Goal: Task Accomplishment & Management: Complete application form

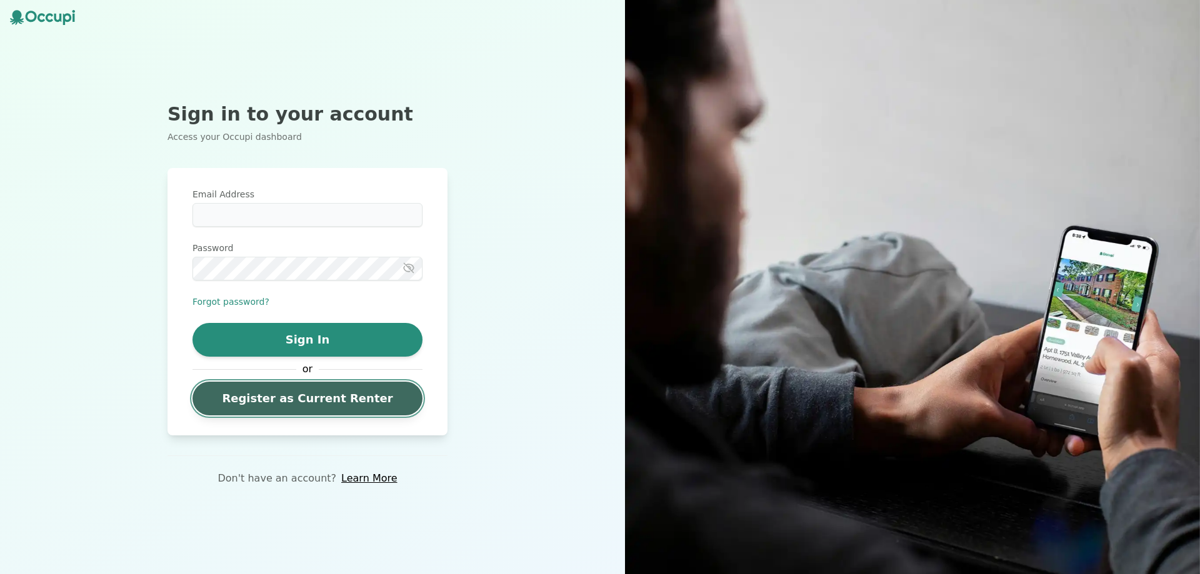
click at [292, 401] on link "Register as Current Renter" at bounding box center [307, 399] width 230 height 34
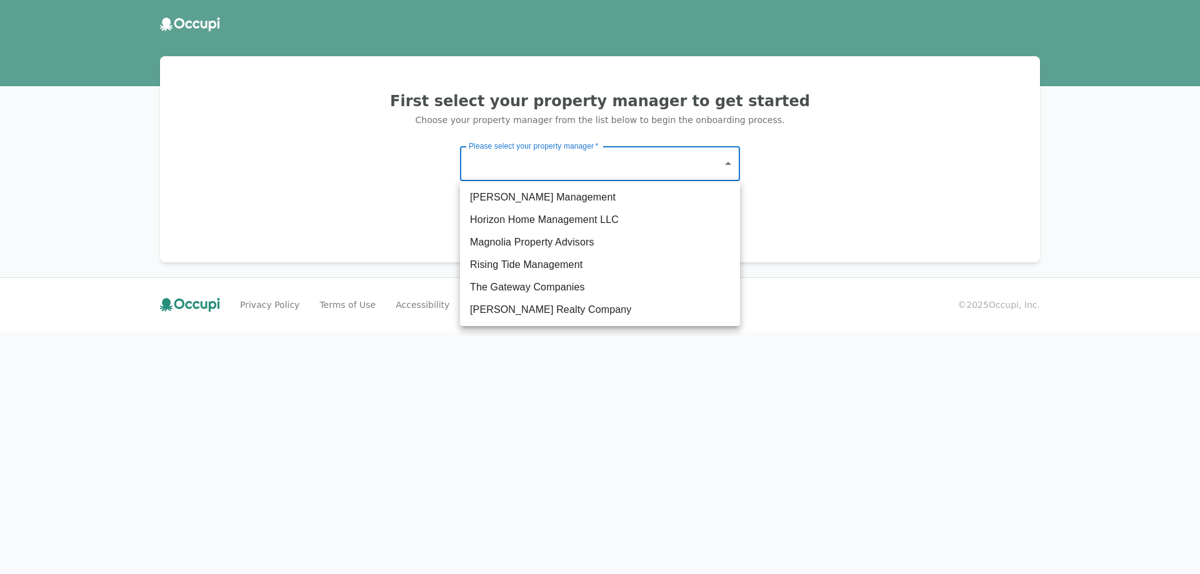
click at [540, 157] on body "First select your property manager to get started Choose your property manager …" at bounding box center [600, 287] width 1200 height 574
click at [527, 285] on li "The Gateway Companies" at bounding box center [600, 287] width 280 height 22
type input "**********"
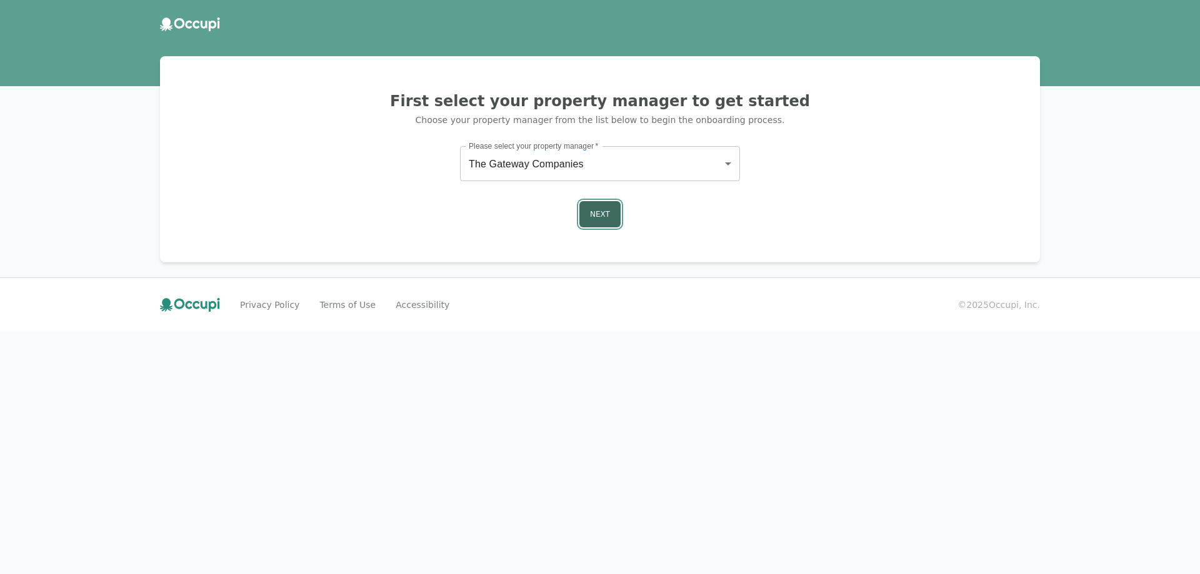
click at [599, 216] on button "Next" at bounding box center [599, 214] width 41 height 26
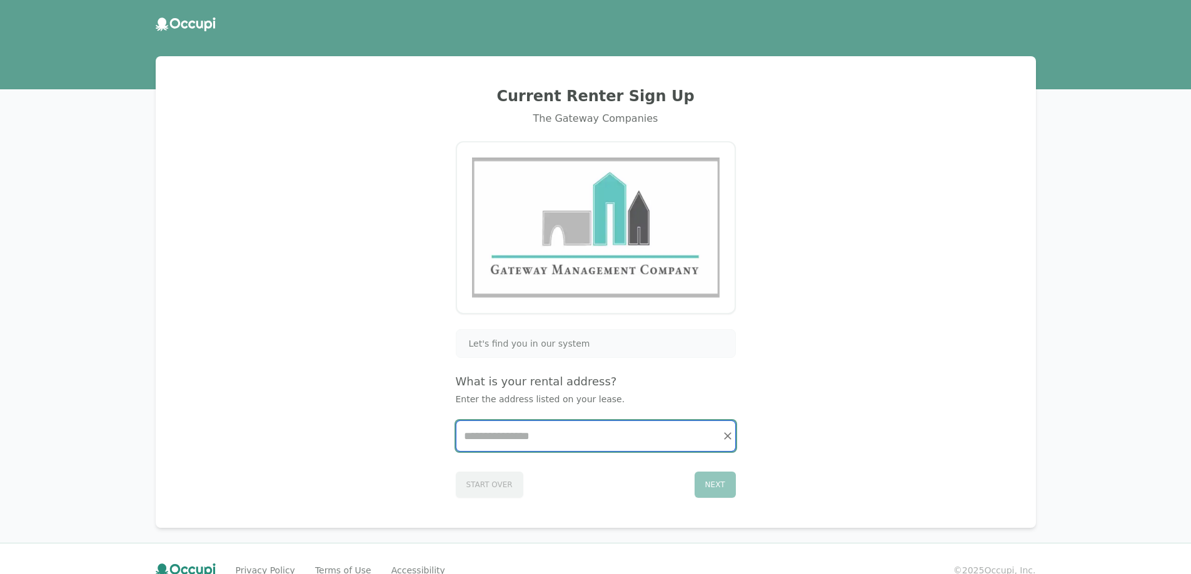
click at [497, 437] on input "Start typing..." at bounding box center [595, 436] width 279 height 30
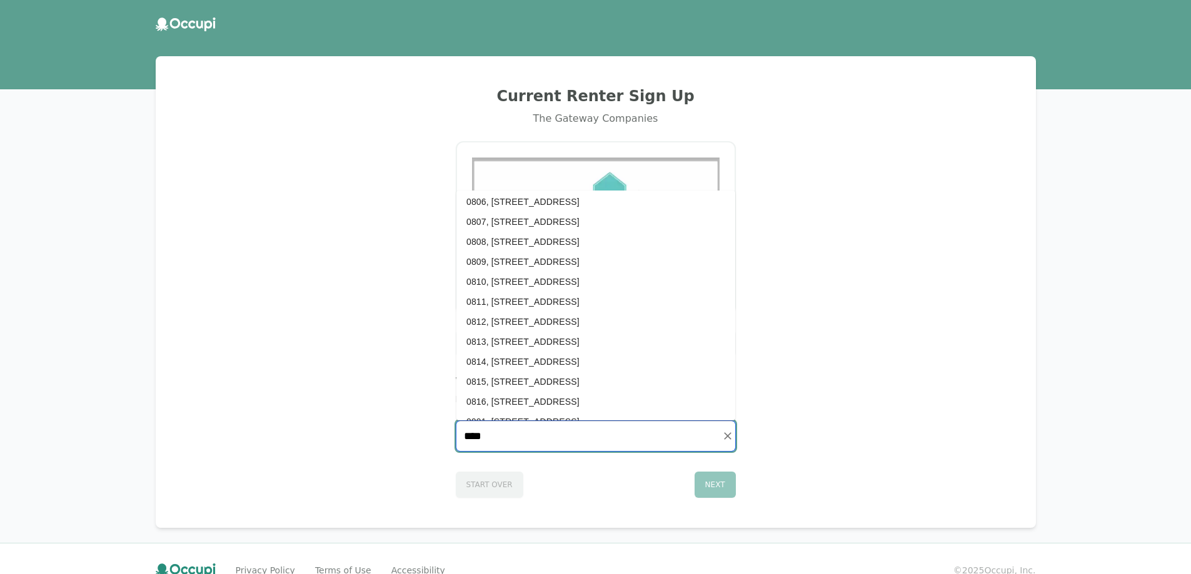
scroll to position [1780, 0]
click at [573, 400] on li "0902, 335 N. Magnolia Ave. #0902, Orlando, FL 32801" at bounding box center [595, 406] width 279 height 20
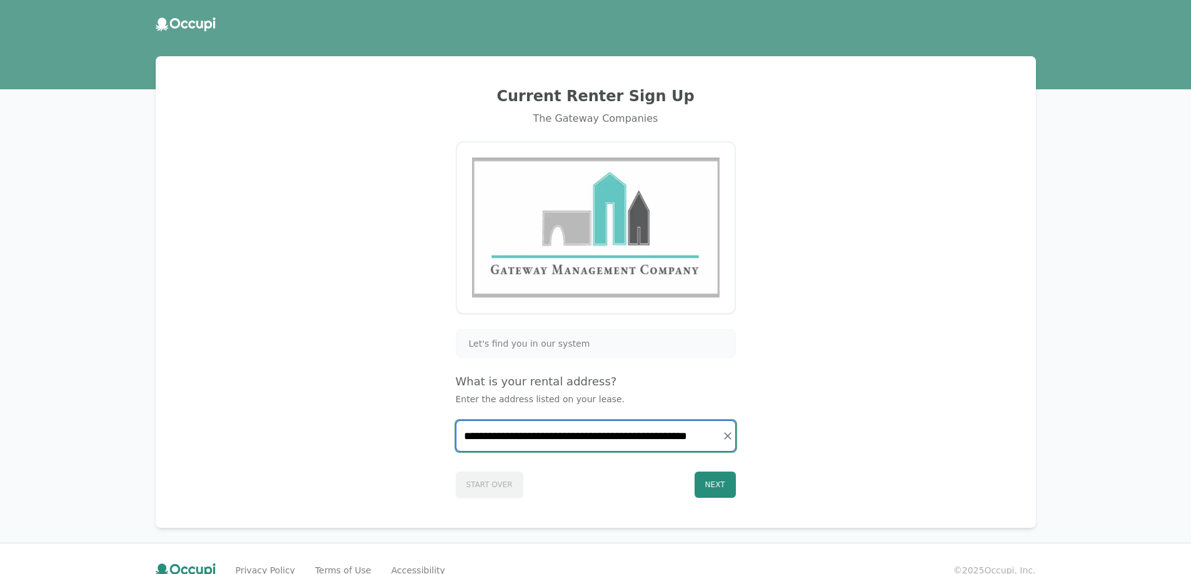
click at [627, 437] on input "**********" at bounding box center [595, 436] width 279 height 30
type input "**********"
click at [711, 486] on button "Next" at bounding box center [714, 485] width 41 height 26
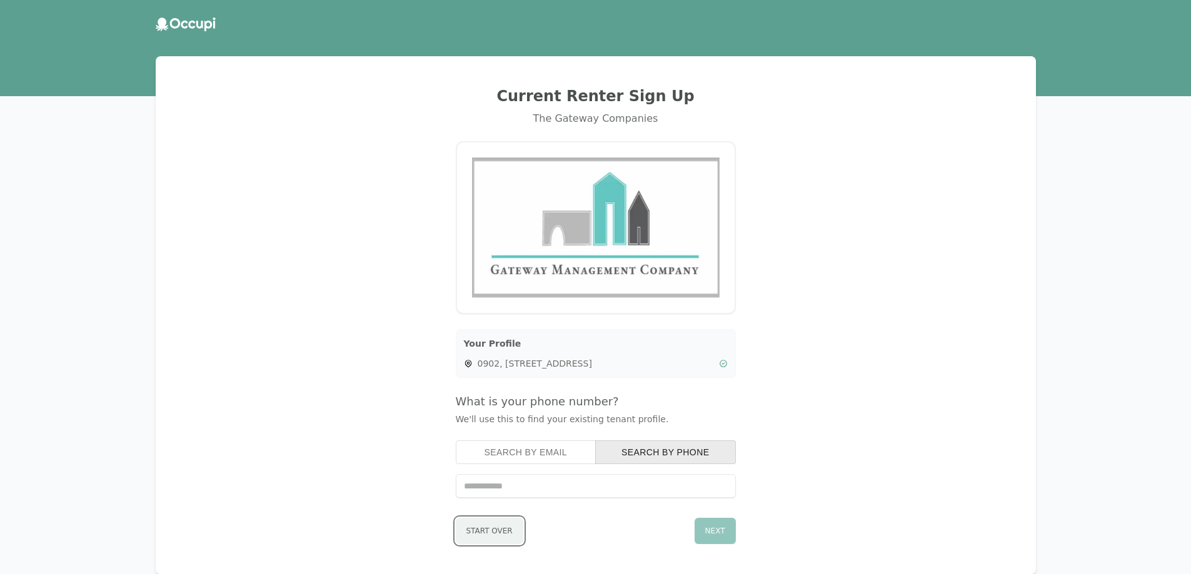
click at [480, 528] on button "Start Over" at bounding box center [489, 531] width 67 height 26
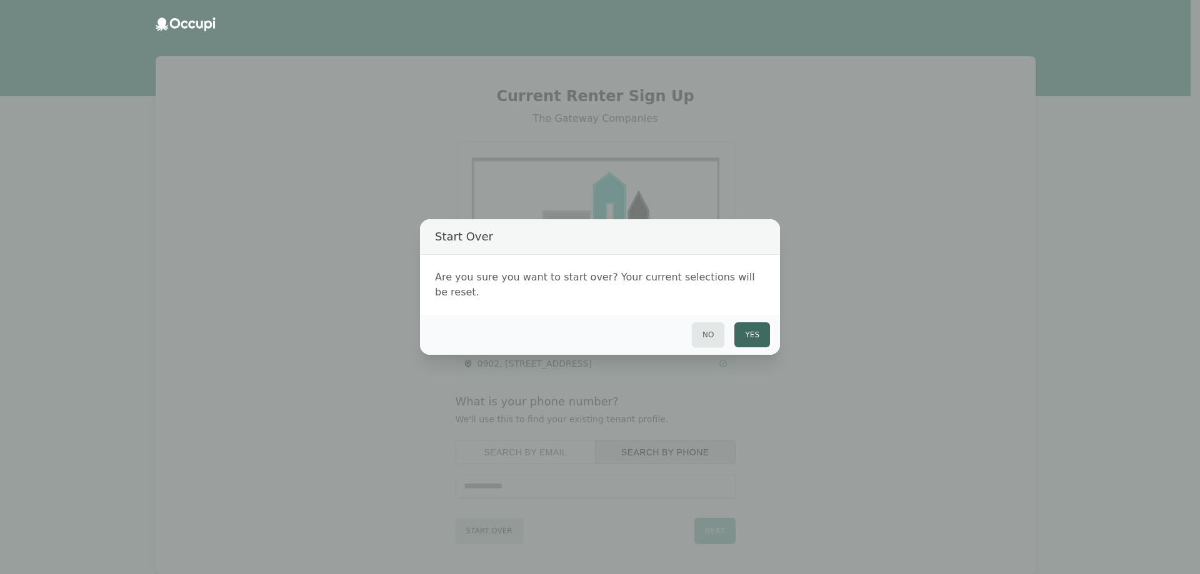
click at [740, 326] on button "Yes" at bounding box center [752, 334] width 36 height 25
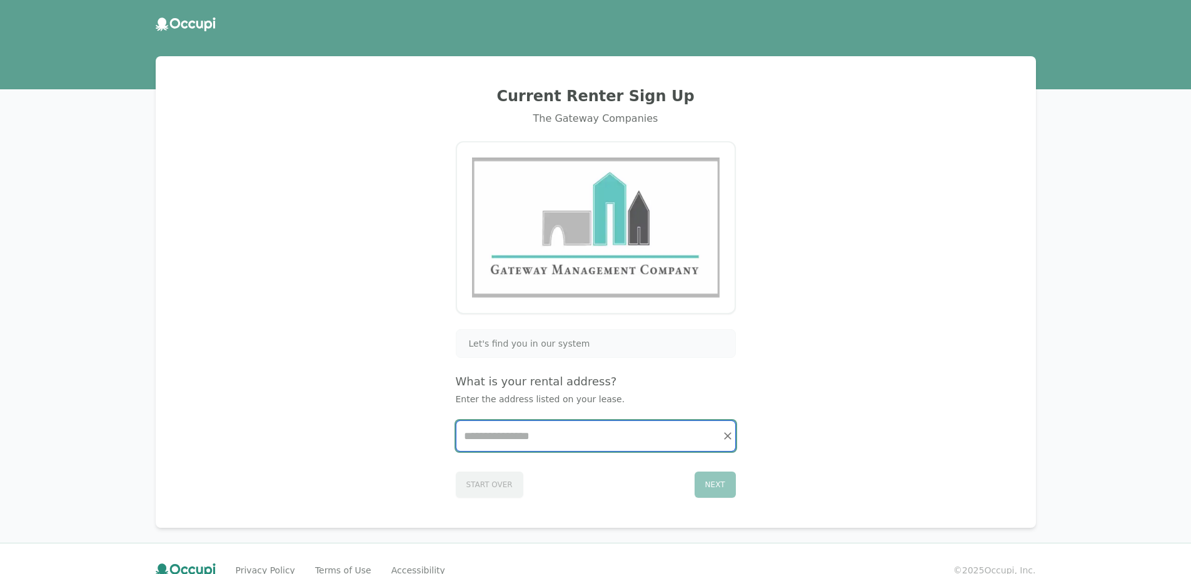
click at [486, 431] on input "Start typing..." at bounding box center [595, 436] width 279 height 30
click at [467, 343] on div "Let's find you in our system" at bounding box center [596, 343] width 264 height 12
click at [476, 345] on span "Let's find you in our system" at bounding box center [529, 343] width 121 height 12
click at [479, 439] on input "Start typing..." at bounding box center [595, 436] width 279 height 30
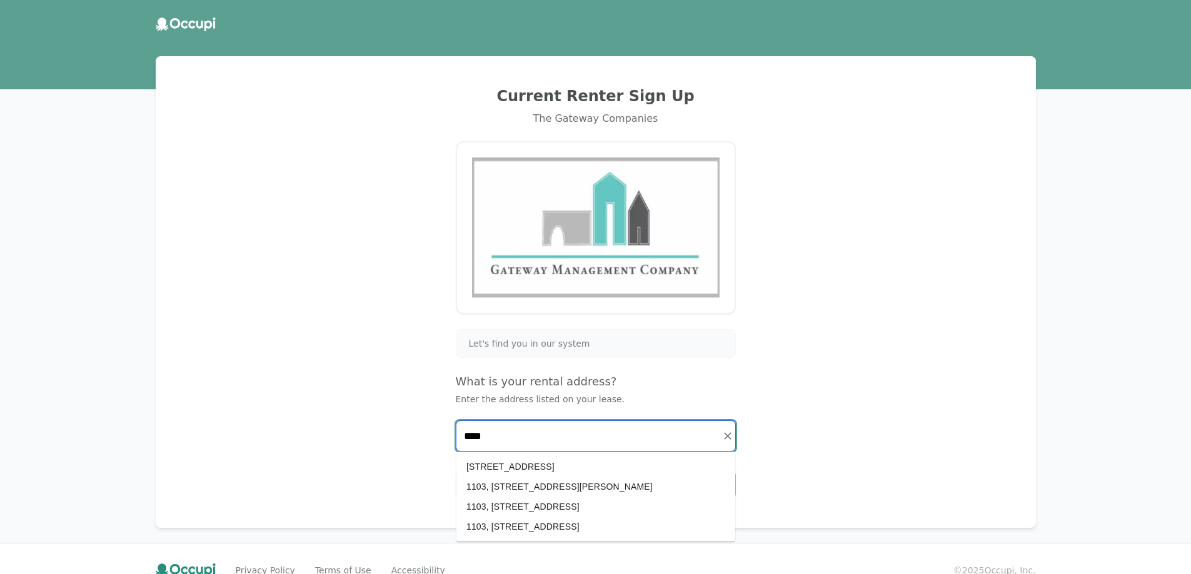
click at [478, 507] on li "1103, [STREET_ADDRESS]" at bounding box center [595, 507] width 279 height 20
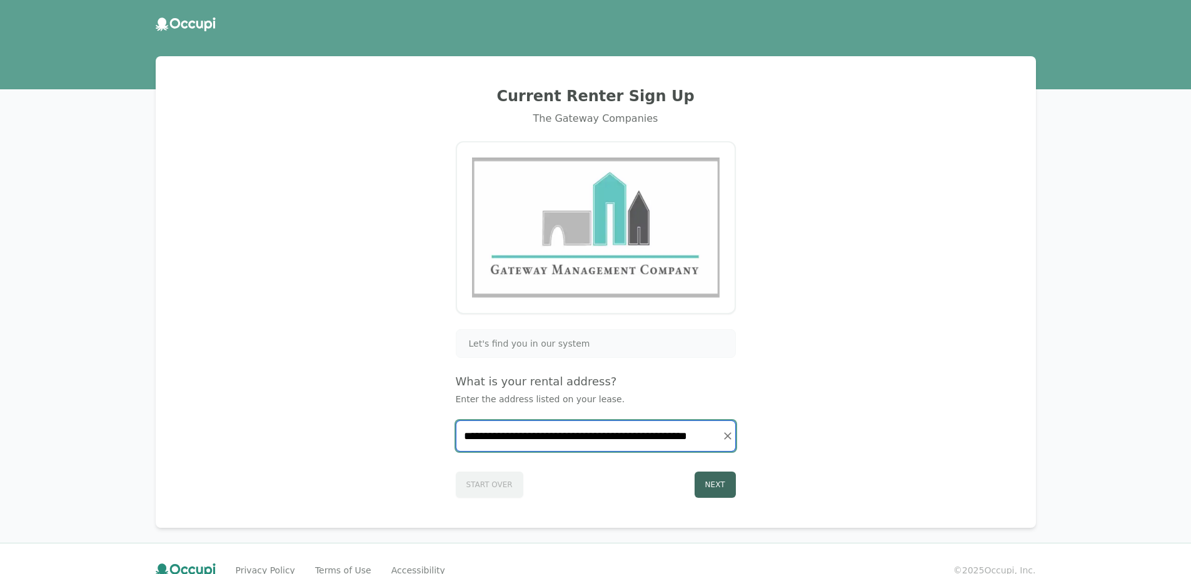
type input "**********"
click at [712, 491] on button "Next" at bounding box center [714, 485] width 41 height 26
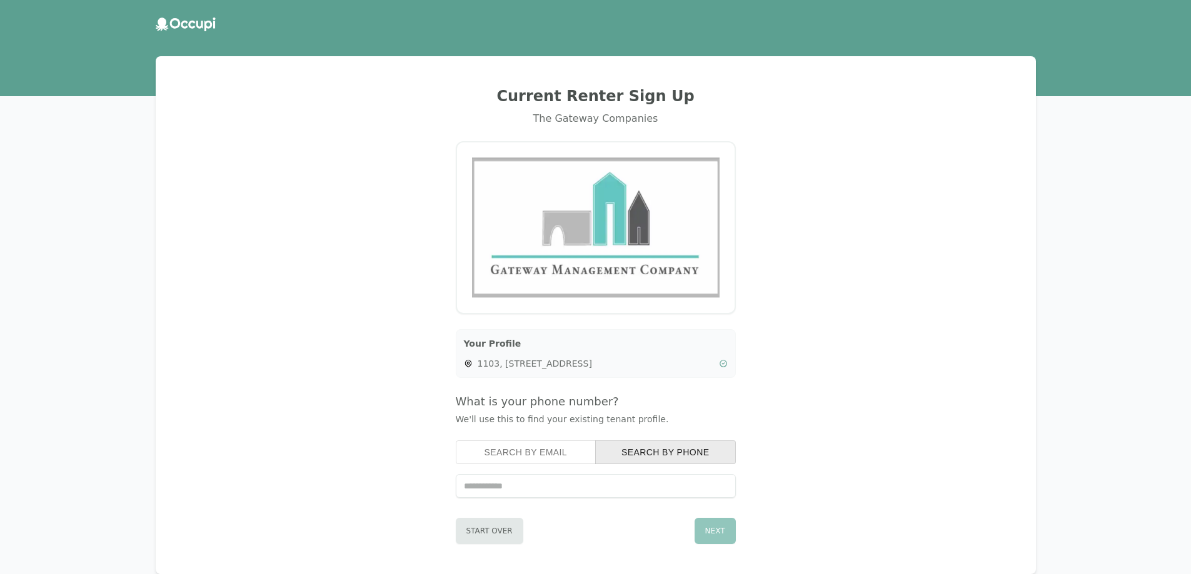
click at [509, 475] on input "tel" at bounding box center [596, 486] width 280 height 24
type input "**********"
click at [527, 451] on button "Search by Email" at bounding box center [526, 453] width 141 height 24
click at [627, 452] on button "Search by Phone" at bounding box center [665, 453] width 141 height 24
click at [716, 538] on button "Next" at bounding box center [714, 531] width 41 height 26
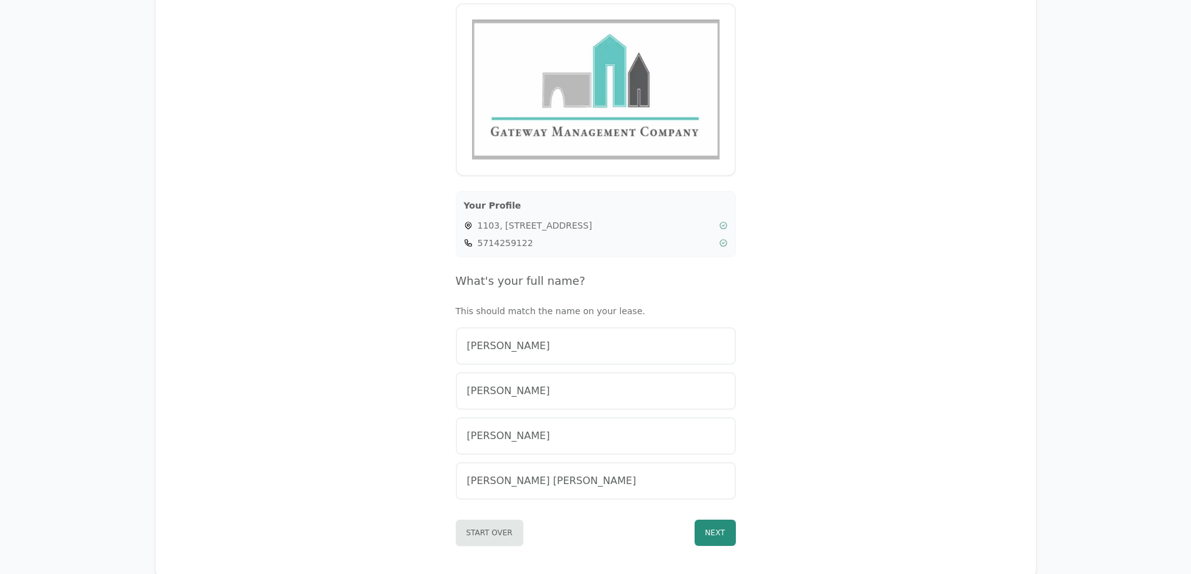
scroll to position [148, 0]
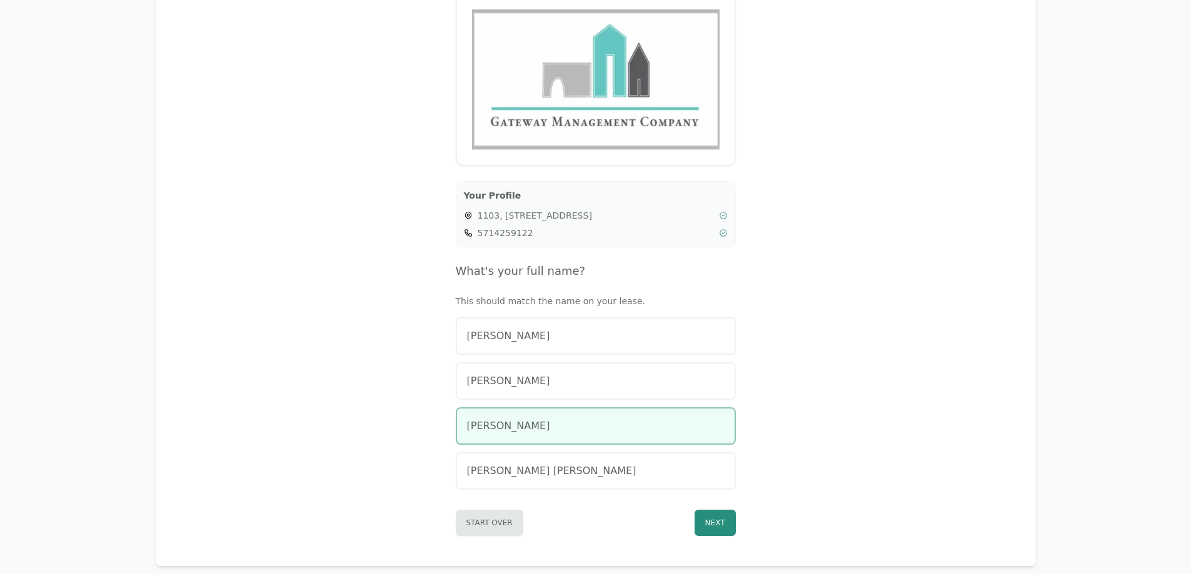
click at [467, 425] on span "[PERSON_NAME]" at bounding box center [508, 426] width 83 height 15
click at [709, 535] on button "Next" at bounding box center [714, 523] width 41 height 26
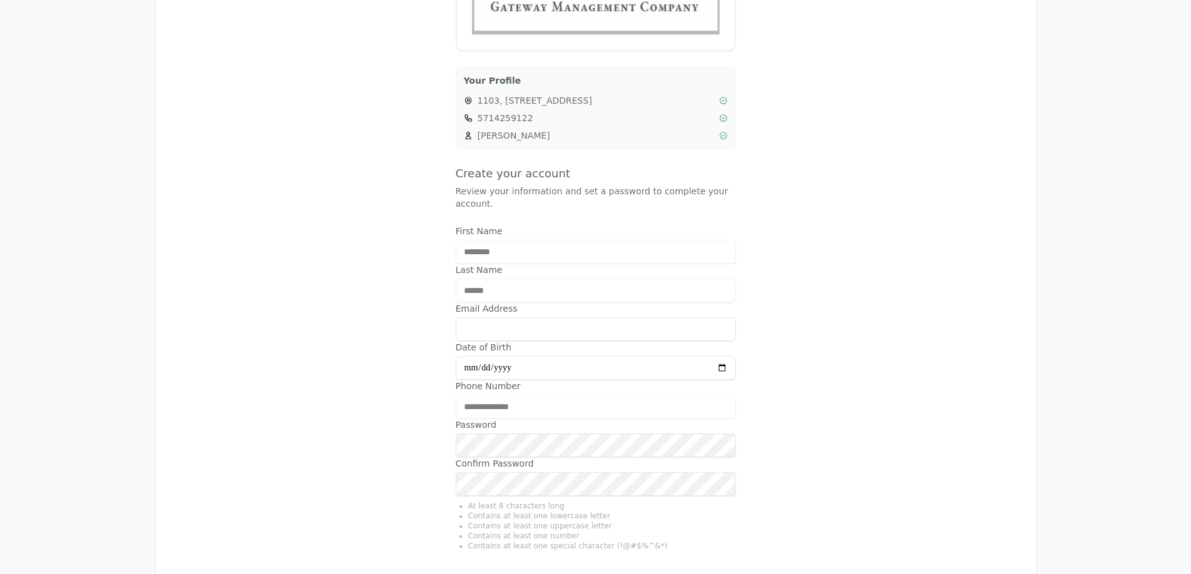
scroll to position [264, 0]
type input "**********"
click at [367, 427] on div "**********" at bounding box center [596, 211] width 850 height 809
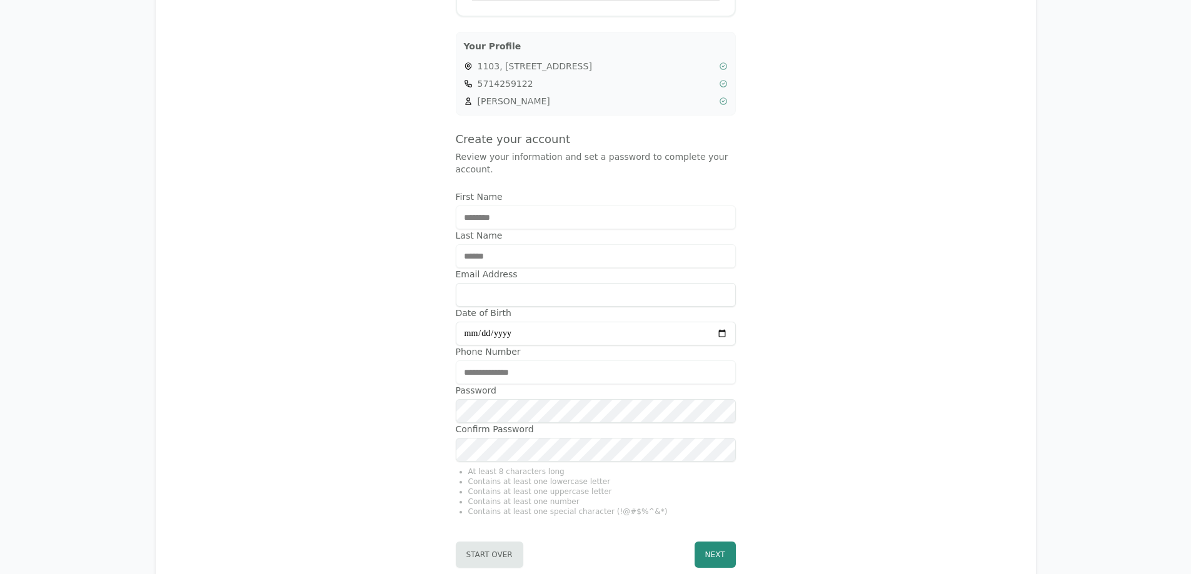
scroll to position [297, 0]
click at [502, 284] on input "Email Address" at bounding box center [596, 296] width 280 height 24
type input "**********"
click at [724, 542] on button "Next" at bounding box center [714, 555] width 41 height 26
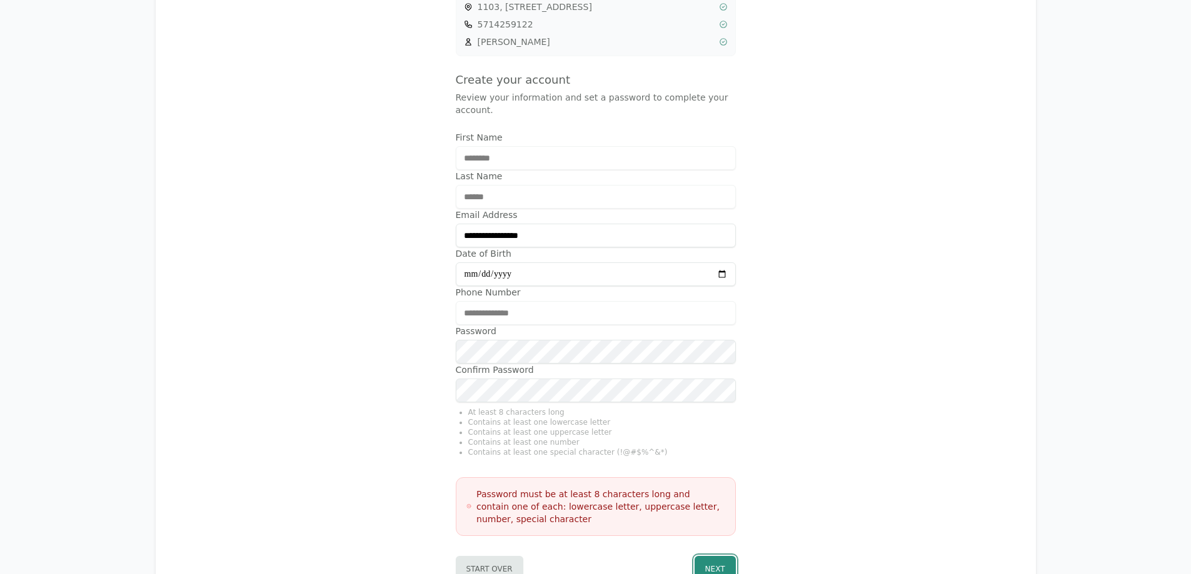
scroll to position [357, 0]
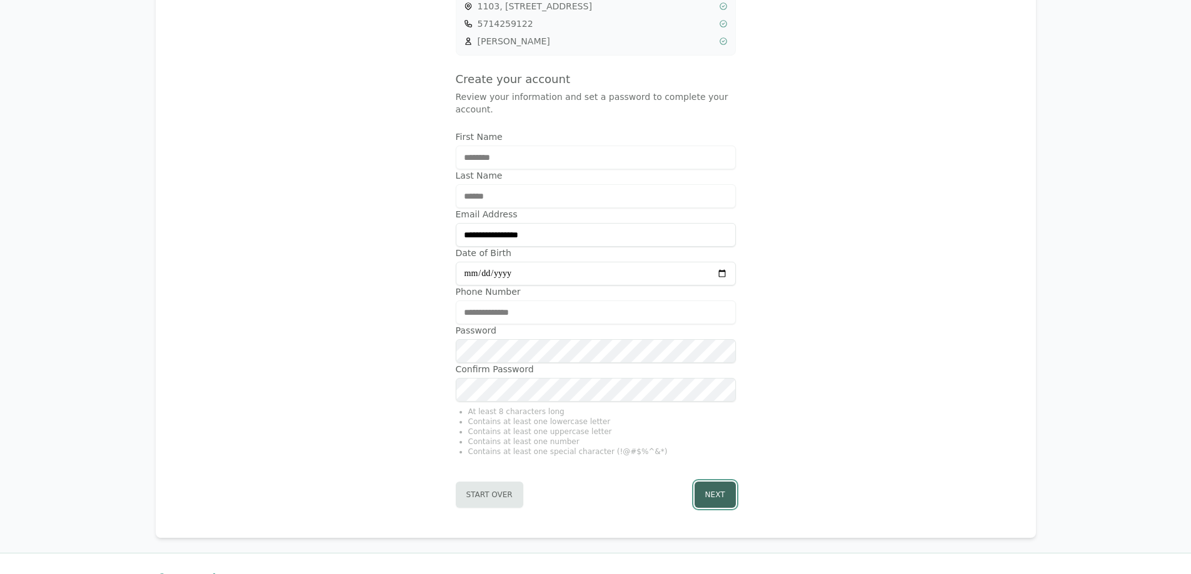
click at [705, 483] on button "Next" at bounding box center [714, 495] width 41 height 26
click at [711, 484] on button "Next" at bounding box center [714, 495] width 41 height 26
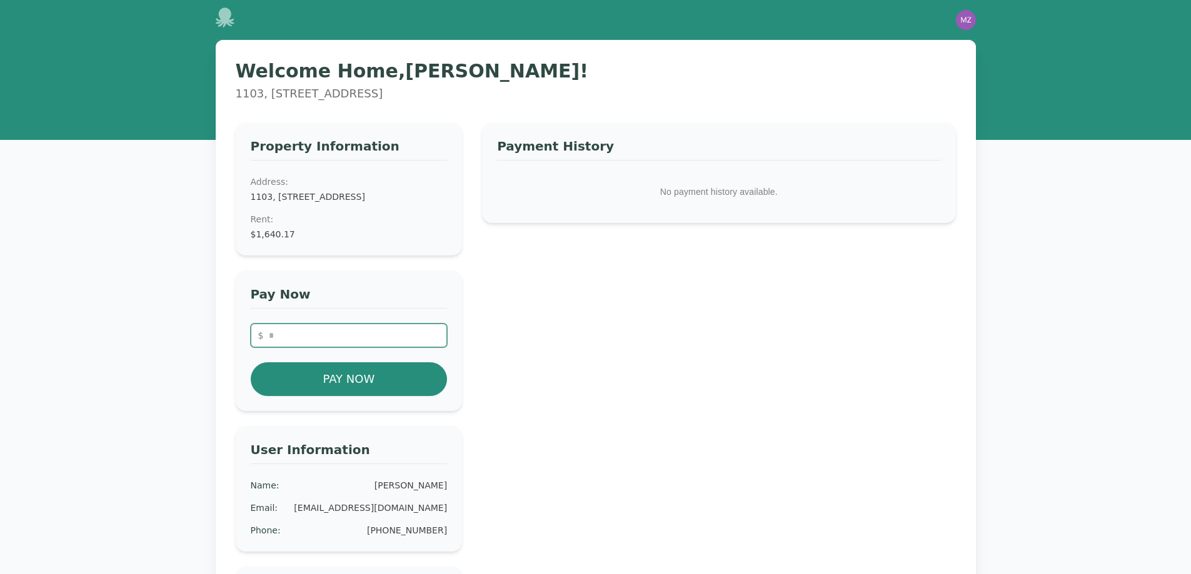
click at [276, 341] on input "number" at bounding box center [349, 336] width 197 height 24
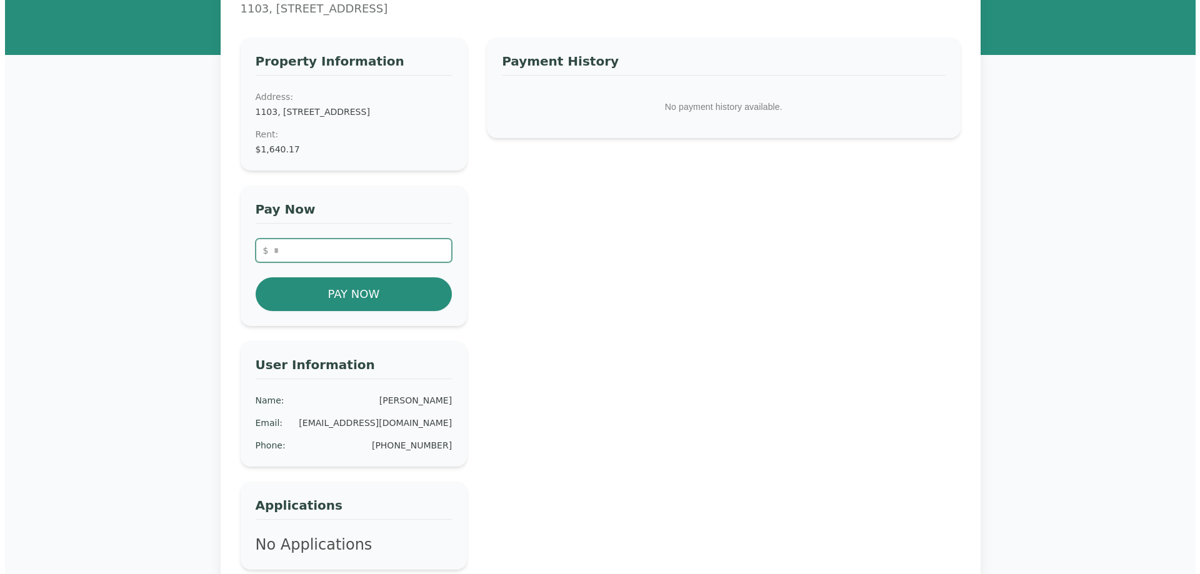
scroll to position [80, 0]
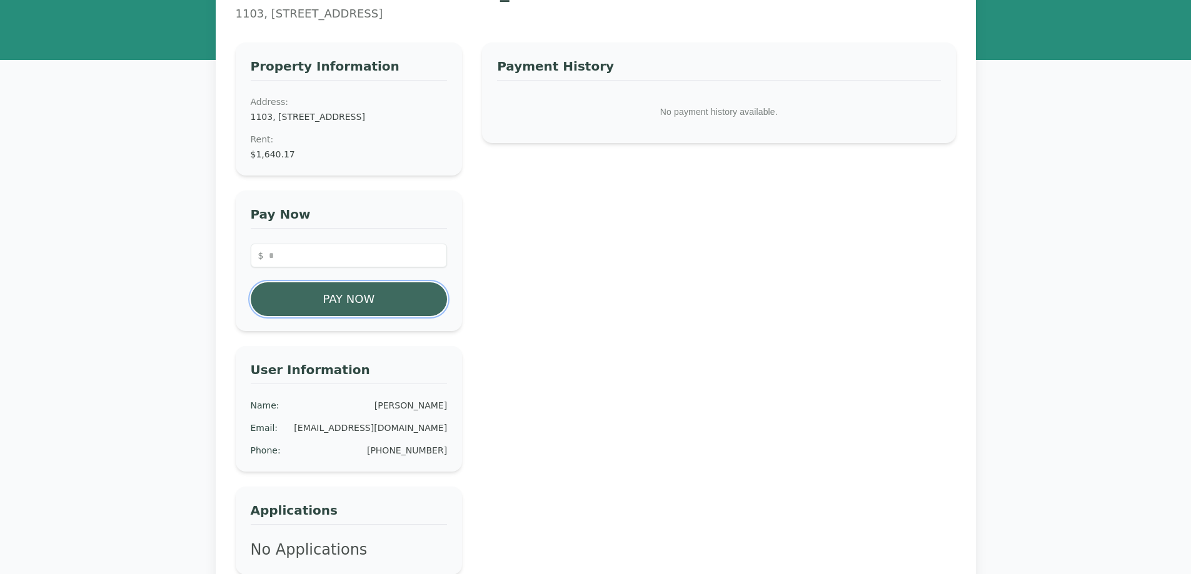
click at [387, 316] on button "Pay Now" at bounding box center [349, 299] width 197 height 34
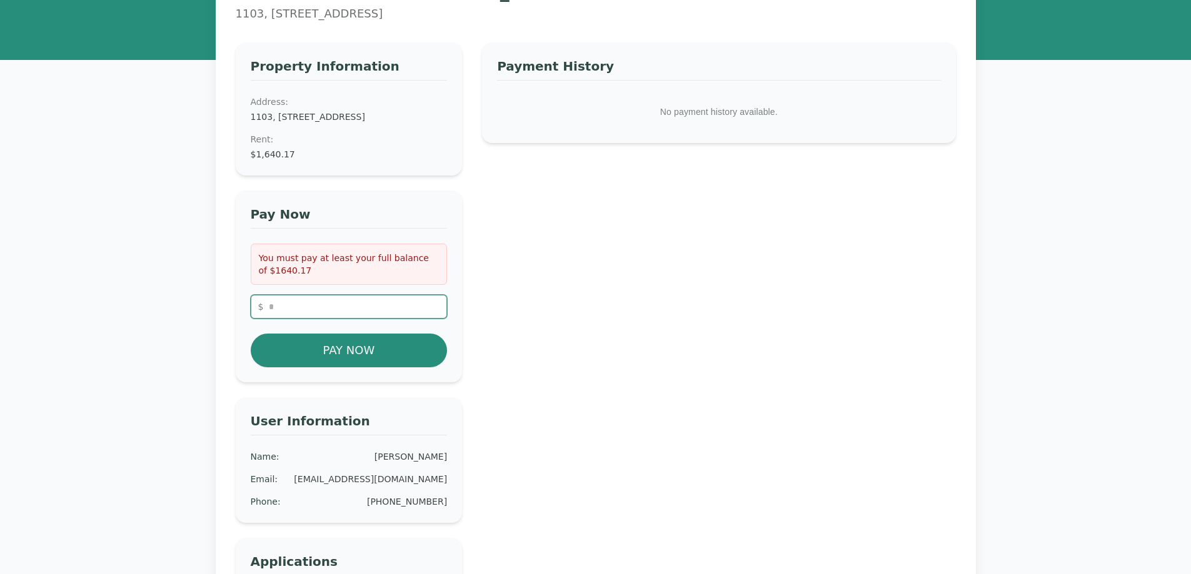
click at [319, 319] on input "*******" at bounding box center [349, 307] width 197 height 24
type input "*******"
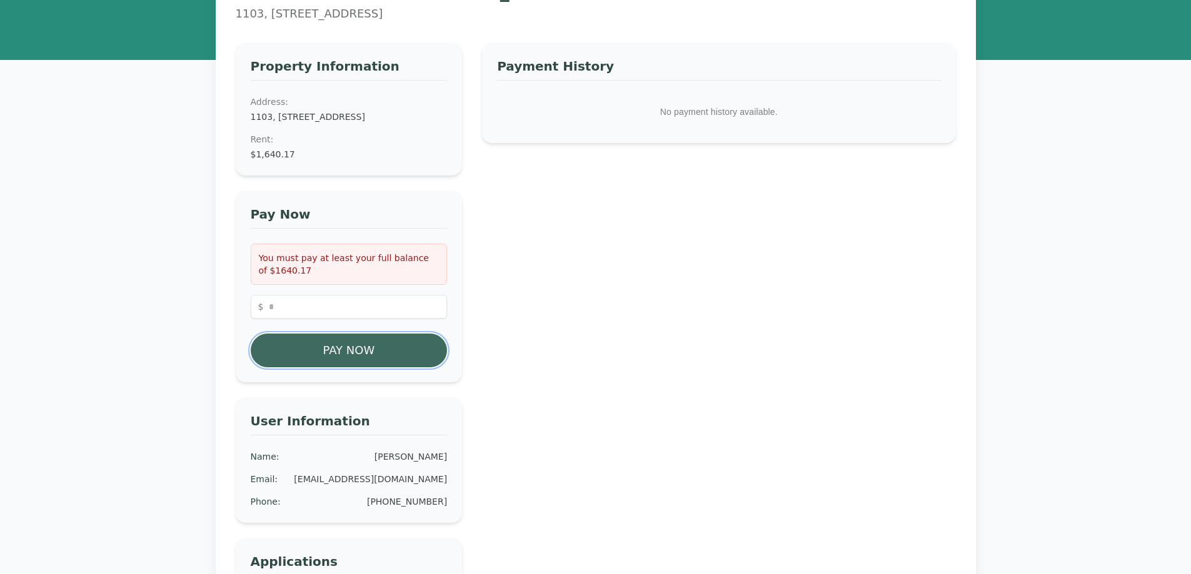
click at [315, 357] on button "Pay Now" at bounding box center [349, 351] width 197 height 34
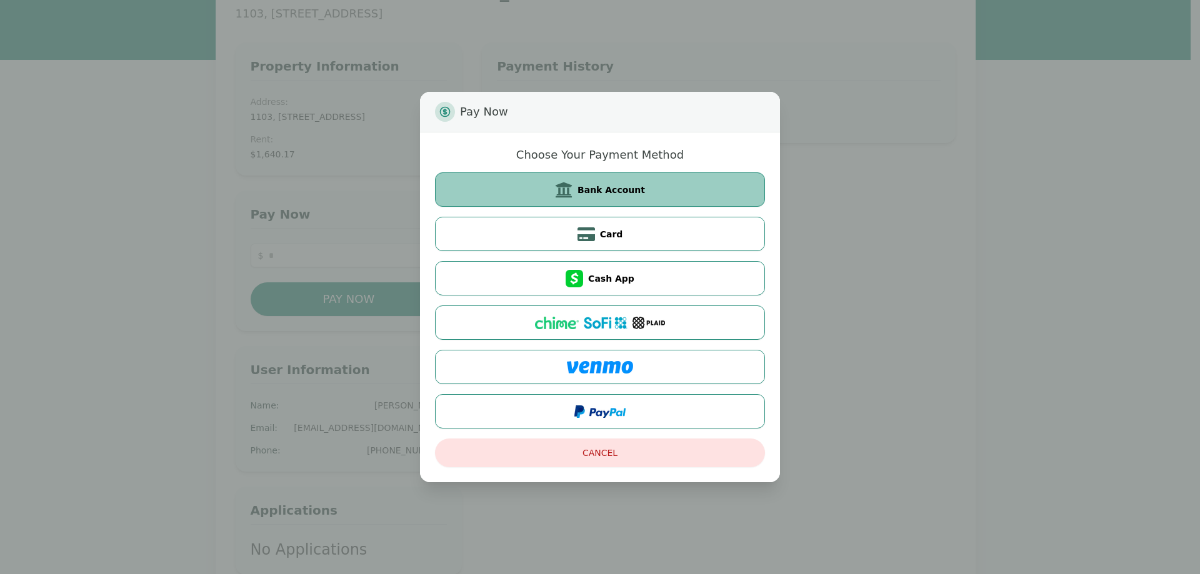
click at [544, 193] on button "Bank Account" at bounding box center [600, 189] width 330 height 34
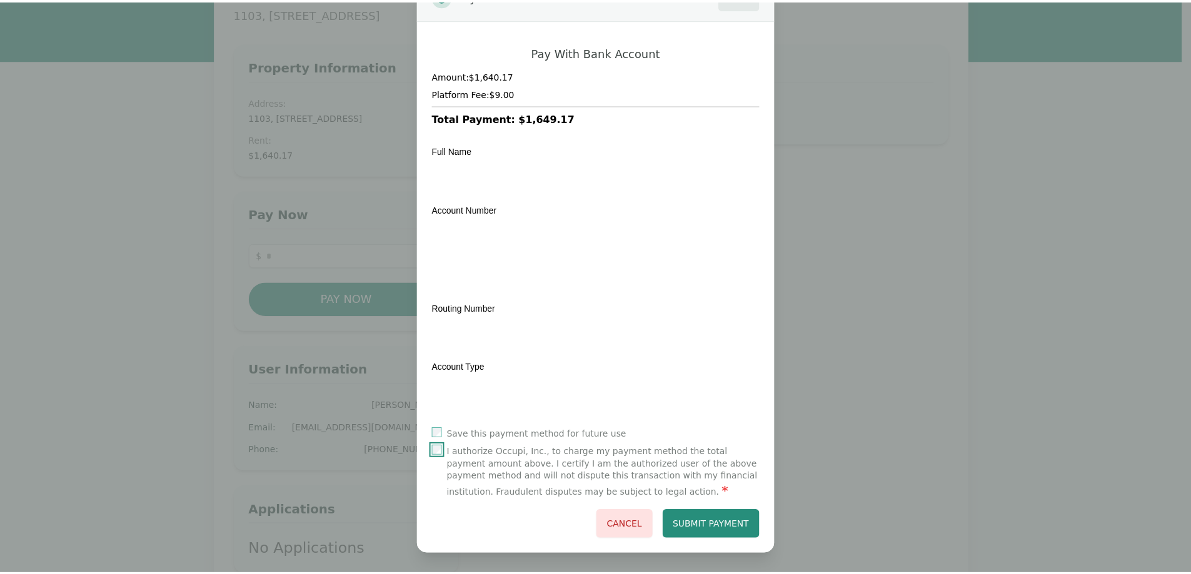
scroll to position [0, 0]
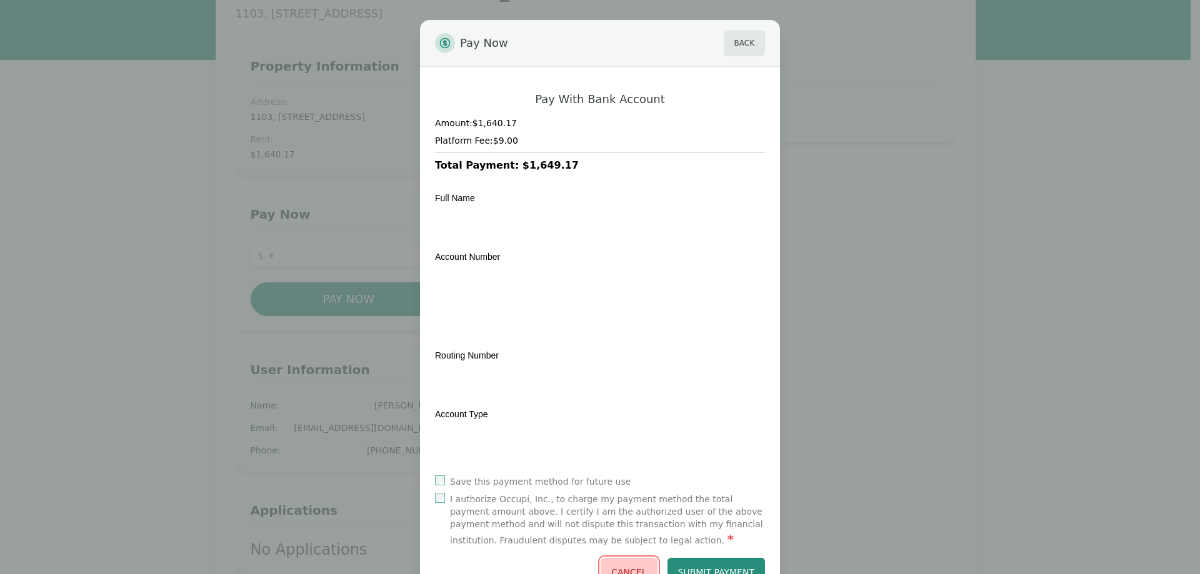
click at [627, 564] on button "Cancel" at bounding box center [629, 572] width 56 height 29
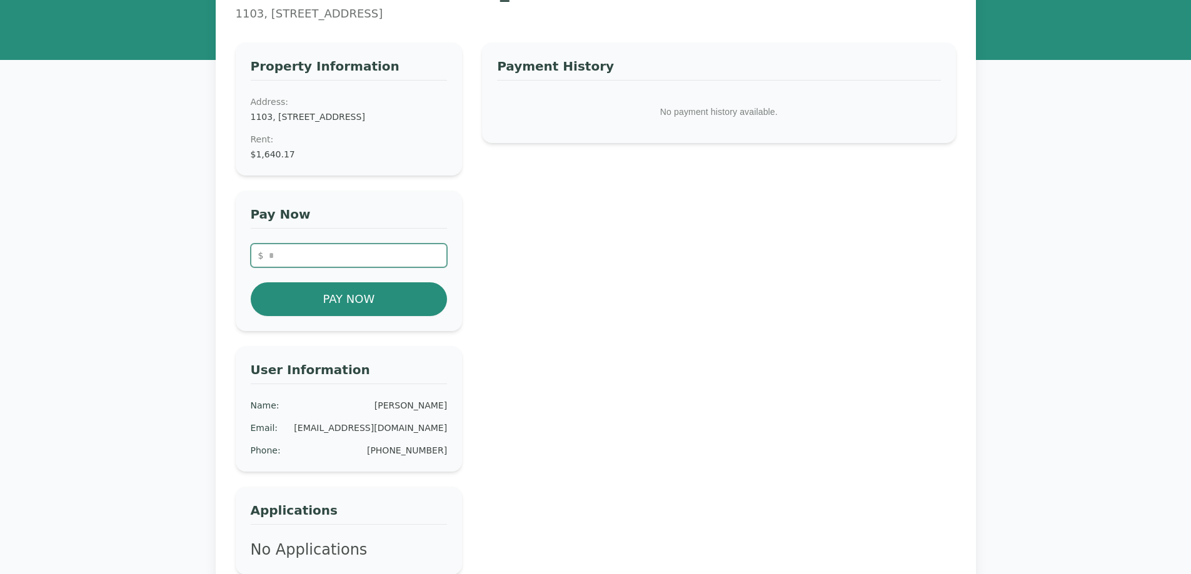
click at [279, 264] on input "number" at bounding box center [349, 256] width 197 height 24
type input "*******"
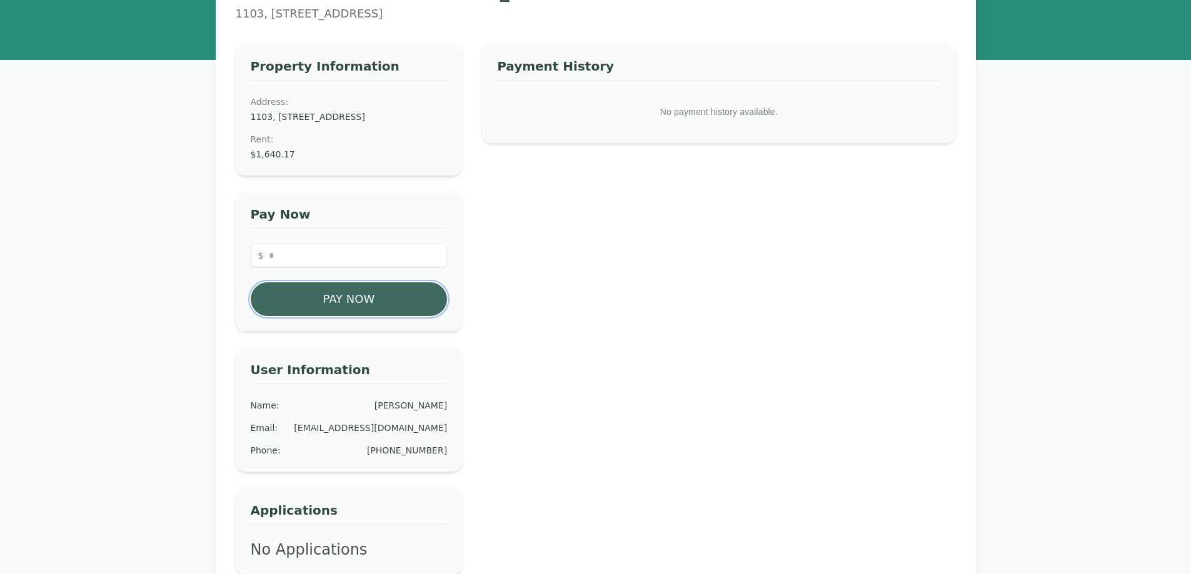
click at [311, 307] on button "Pay Now" at bounding box center [349, 299] width 197 height 34
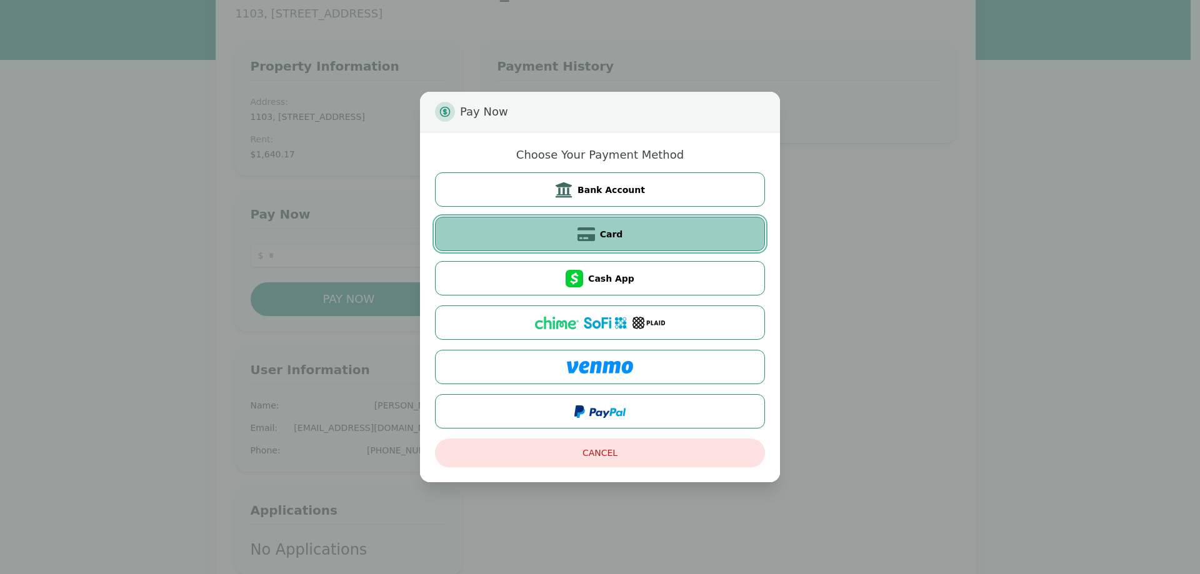
click at [518, 236] on button "Card" at bounding box center [600, 234] width 330 height 34
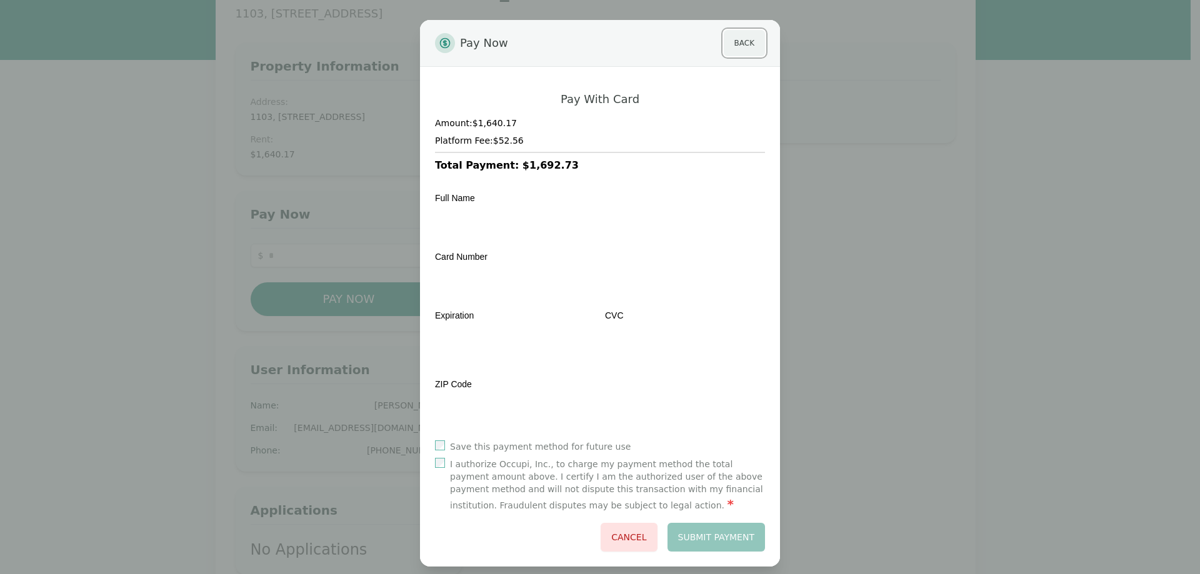
click at [742, 47] on button "Back" at bounding box center [744, 43] width 41 height 26
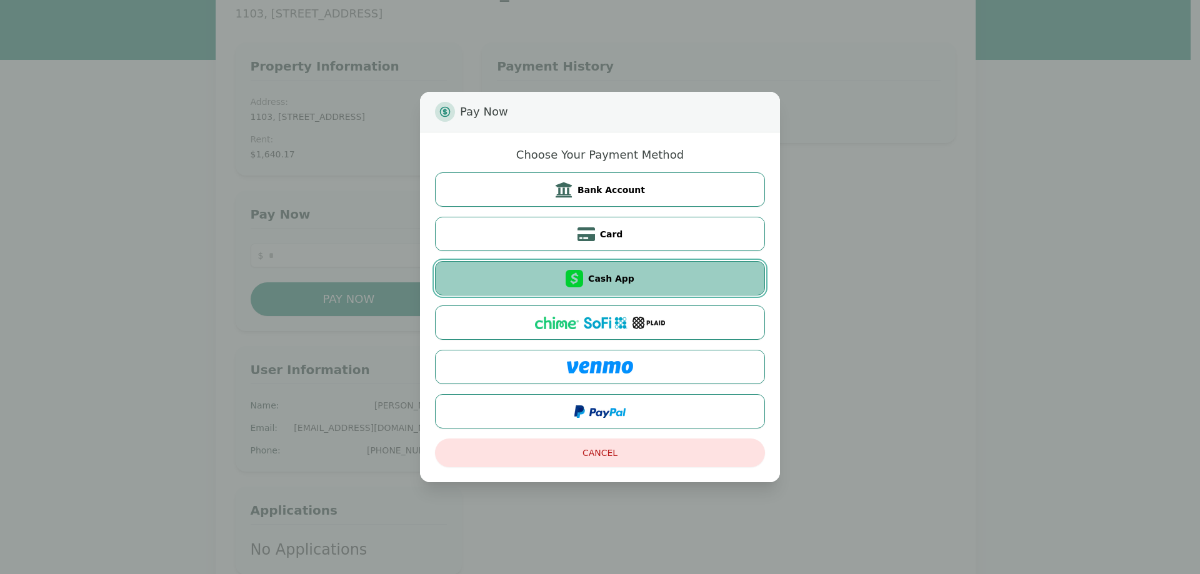
click at [605, 281] on span "Cash App" at bounding box center [611, 278] width 46 height 12
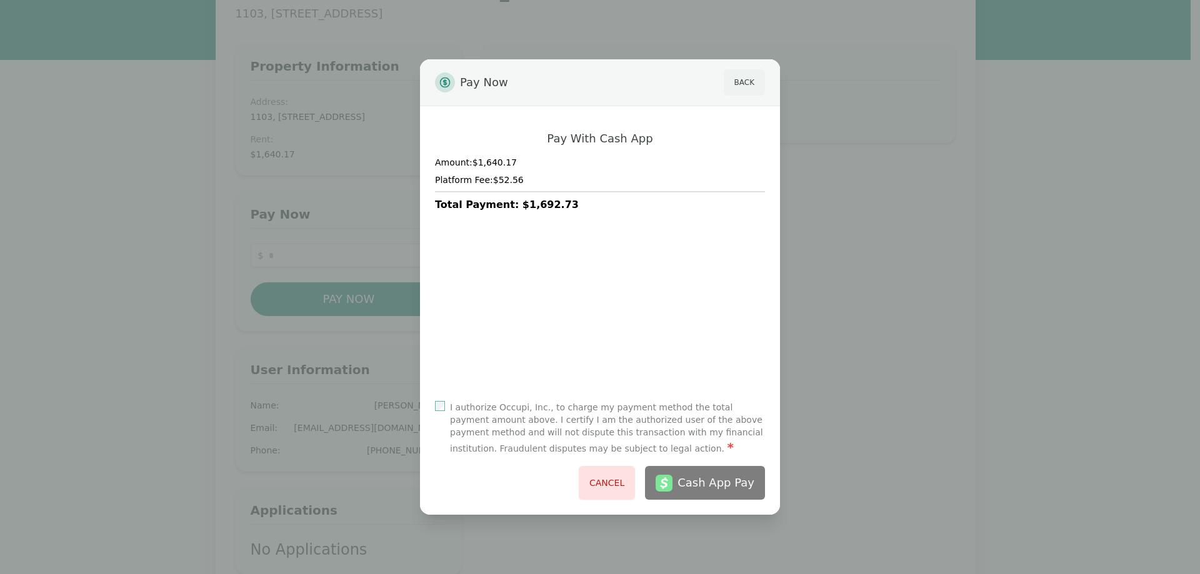
click at [746, 159] on h4 "Amount: $1,640.17" at bounding box center [600, 162] width 330 height 12
click at [733, 88] on button "Back" at bounding box center [744, 82] width 41 height 26
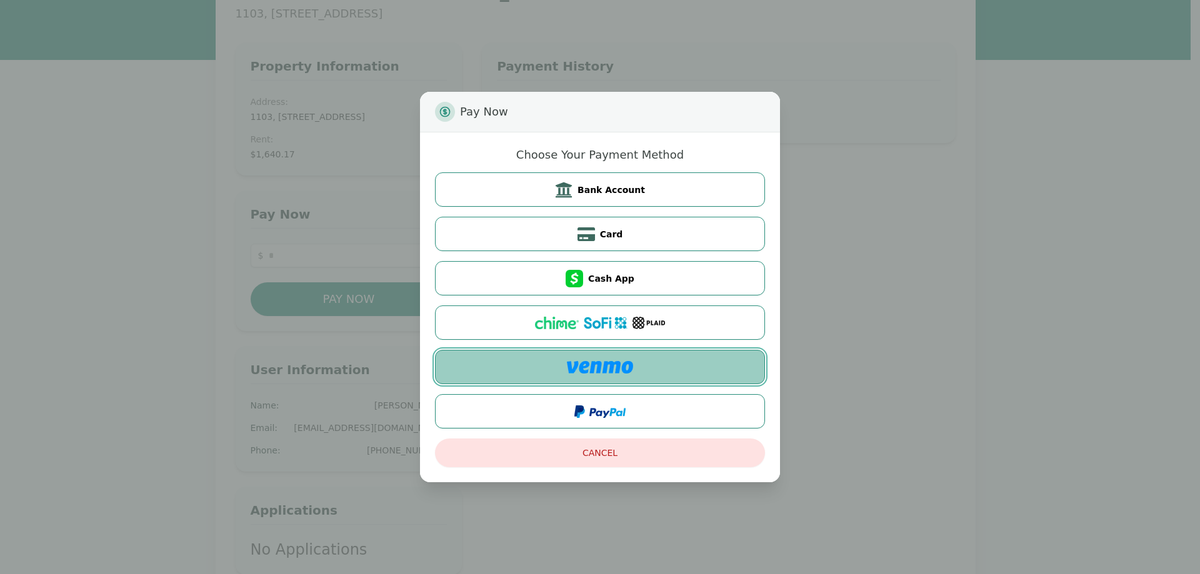
click at [586, 376] on button at bounding box center [600, 367] width 330 height 34
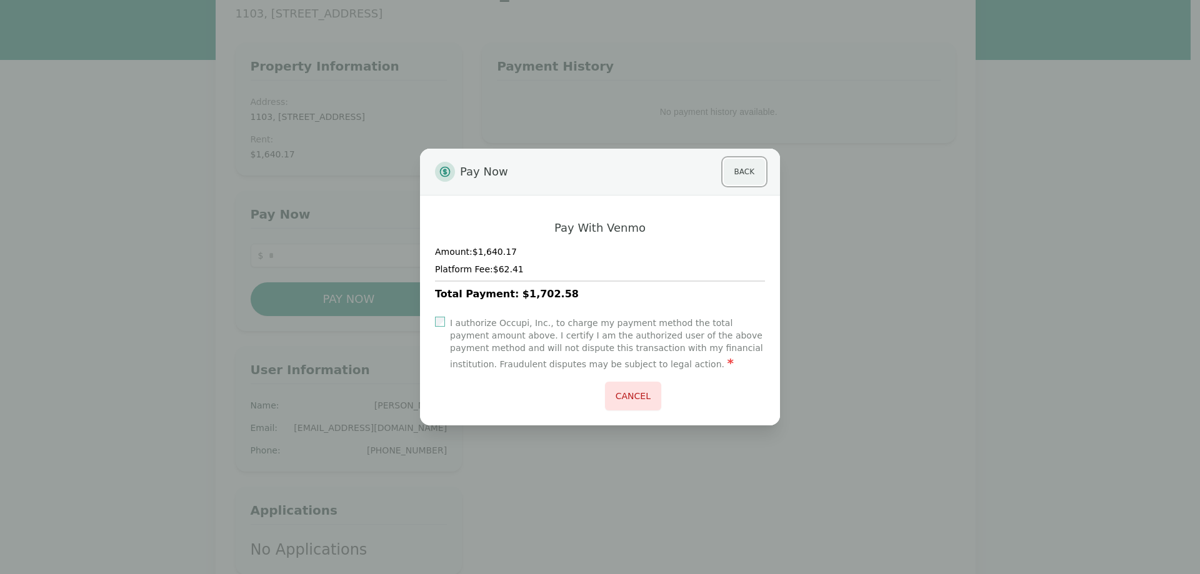
click at [729, 181] on button "Back" at bounding box center [744, 172] width 41 height 26
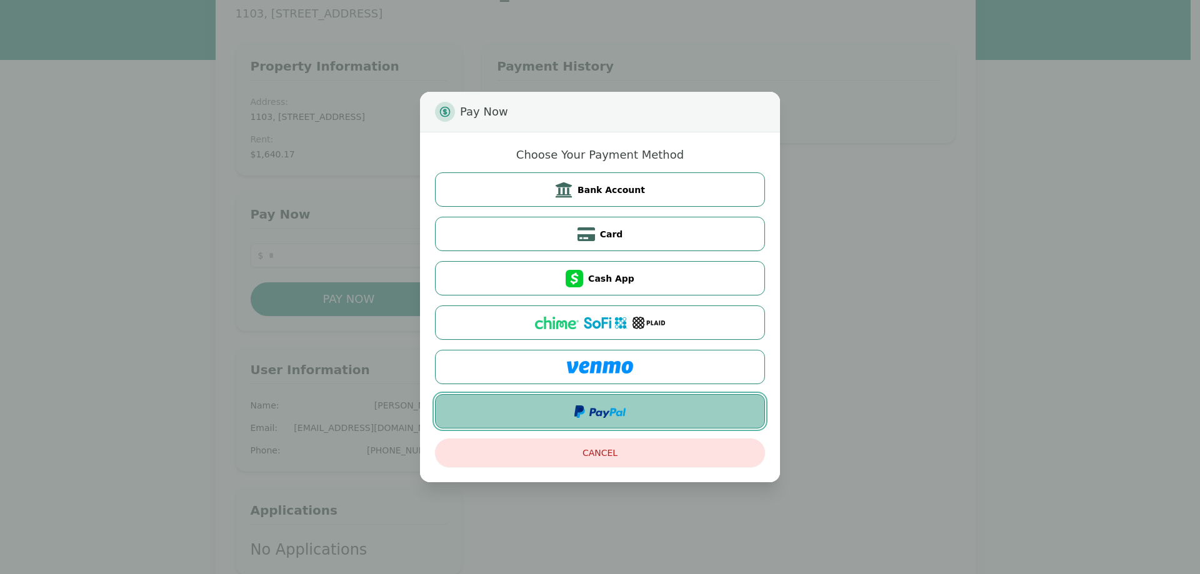
click at [637, 409] on button at bounding box center [600, 411] width 330 height 34
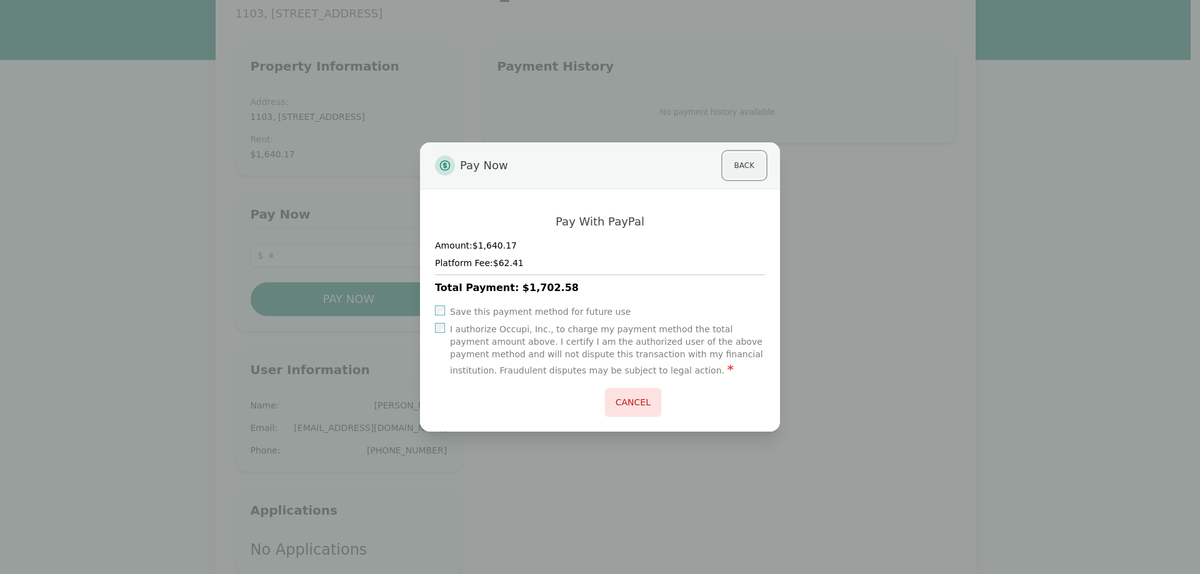
click at [735, 161] on button "Back" at bounding box center [744, 165] width 41 height 26
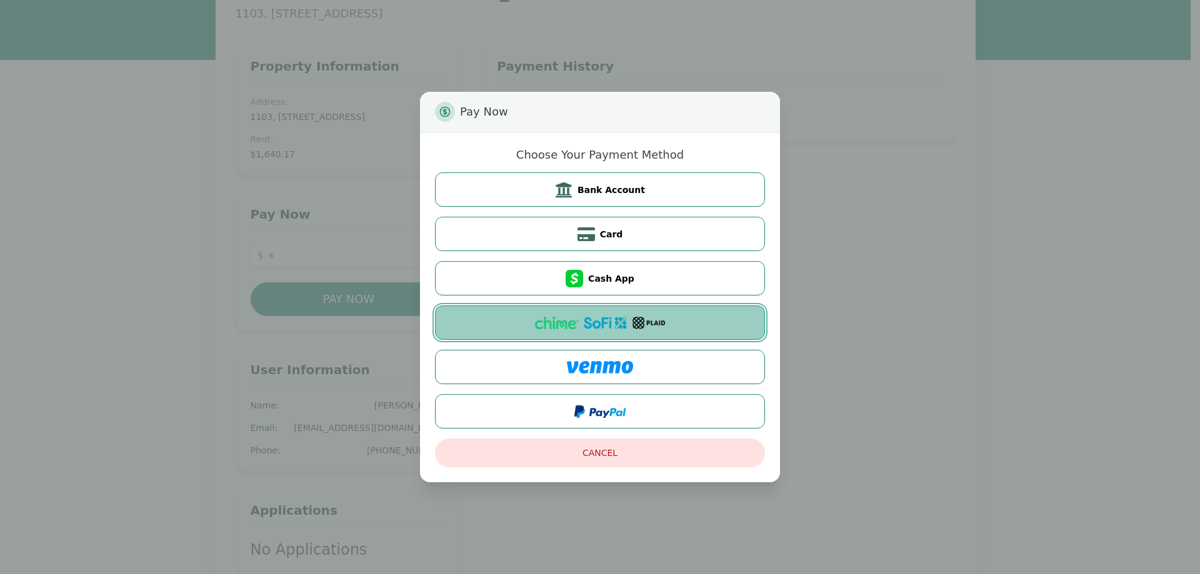
click at [629, 320] on div at bounding box center [600, 323] width 130 height 12
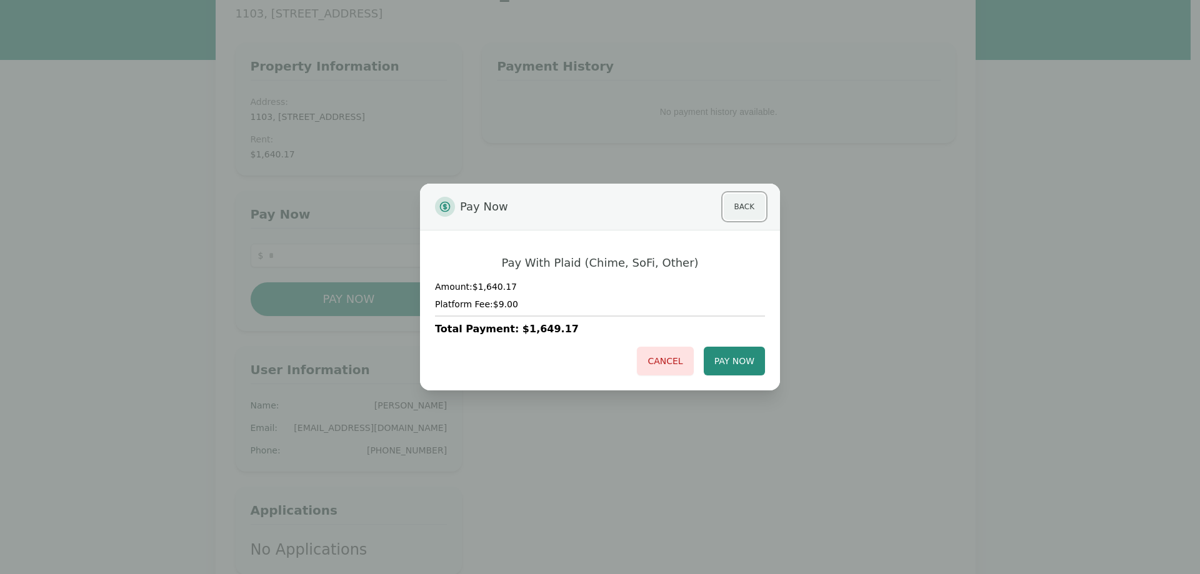
click at [731, 204] on button "Back" at bounding box center [744, 207] width 41 height 26
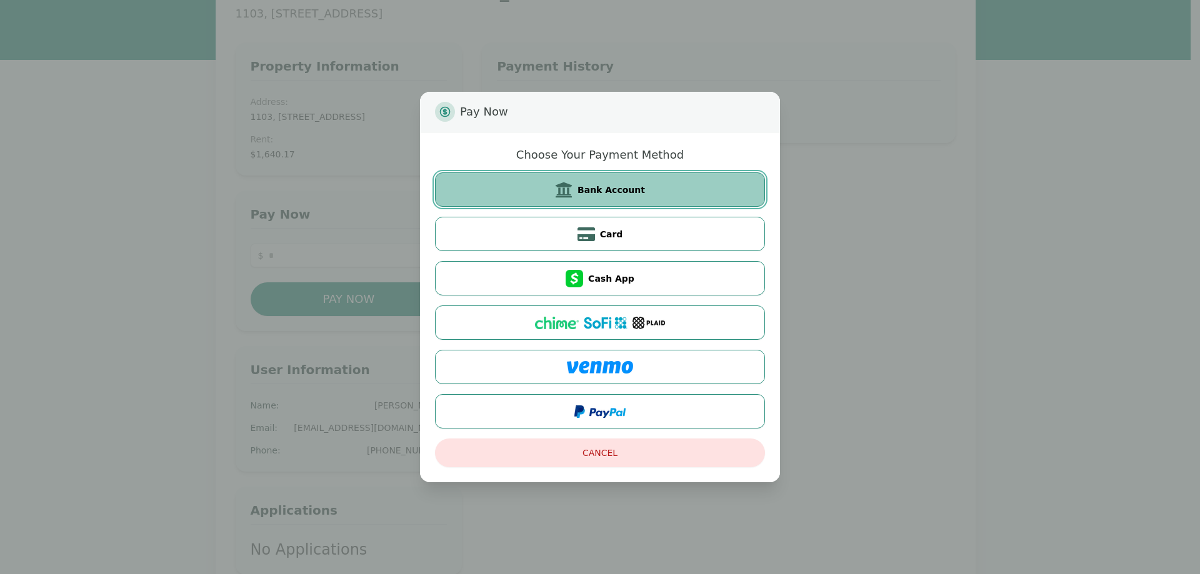
click at [575, 180] on button "Bank Account" at bounding box center [600, 189] width 330 height 34
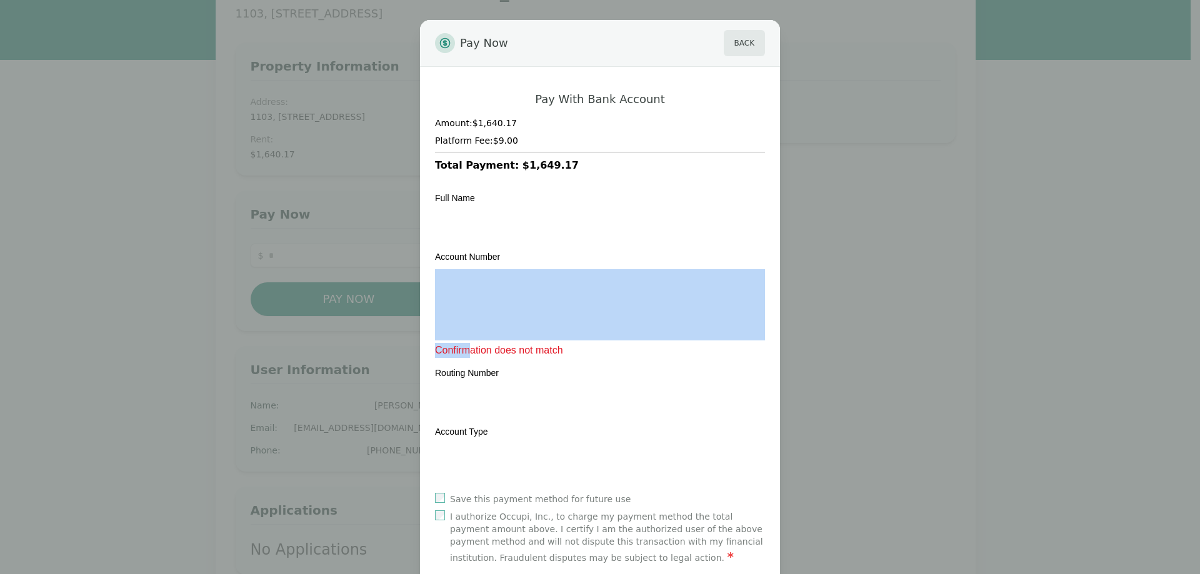
drag, startPoint x: 462, startPoint y: 347, endPoint x: 459, endPoint y: 339, distance: 8.7
click at [13, 56] on div "Pay Now Back Pay With Bank Account Amount: $1,640.17 Platform Fee: $9.00 Total …" at bounding box center [600, 319] width 1200 height 639
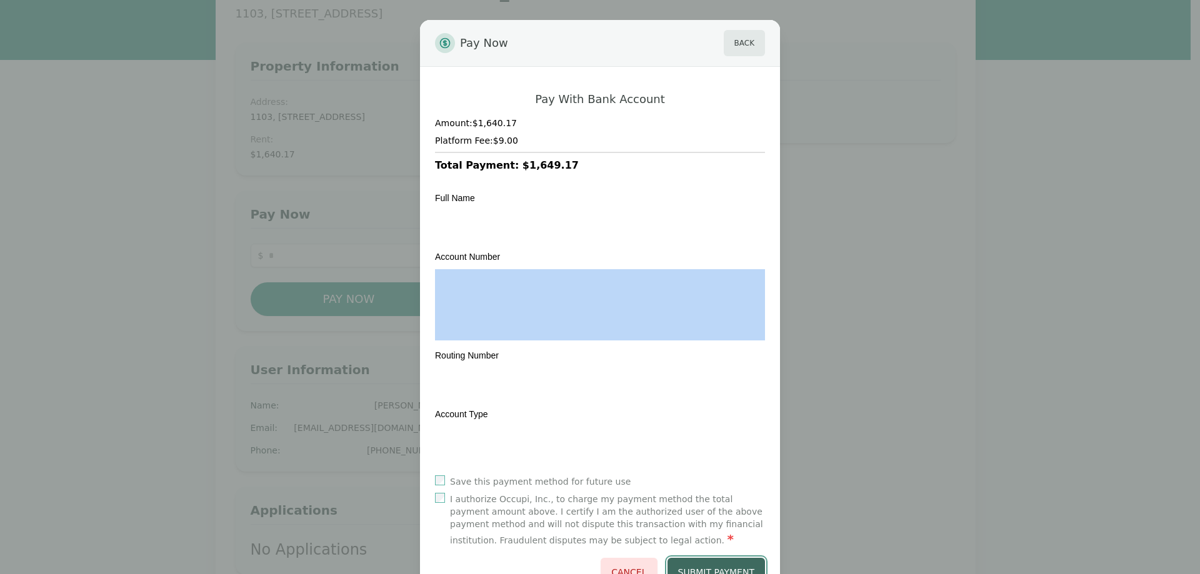
click at [689, 566] on button "Submit Payment" at bounding box center [716, 572] width 98 height 29
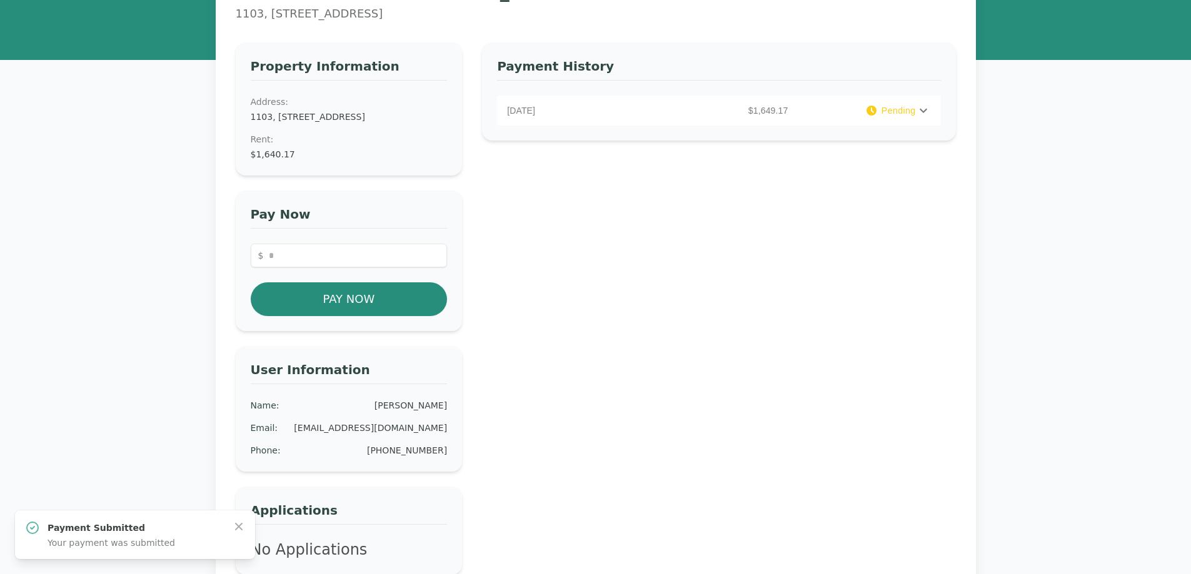
click at [922, 111] on icon at bounding box center [923, 110] width 15 height 15
click at [784, 311] on div "Payment History September 3, 2025 $1,649.17 Pending PAYMENT DETAILS Rent : $1,6…" at bounding box center [718, 308] width 473 height 532
click at [869, 115] on icon at bounding box center [871, 111] width 10 height 10
click at [875, 111] on icon at bounding box center [871, 111] width 10 height 10
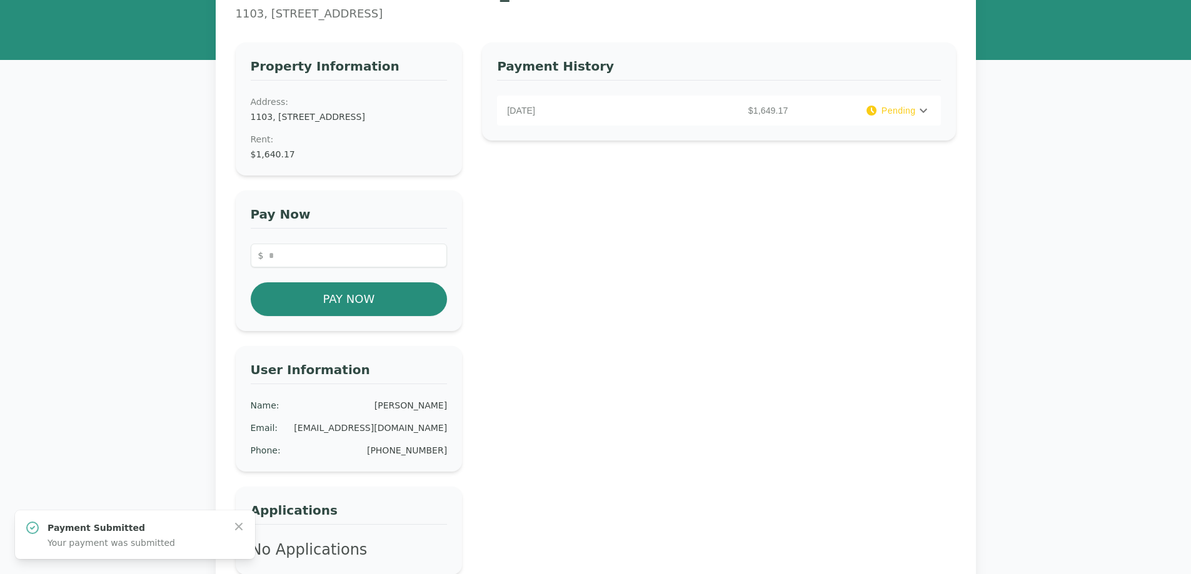
click at [875, 111] on icon at bounding box center [871, 111] width 10 height 10
click at [586, 146] on span "PAYMENT DETAILS" at bounding box center [718, 141] width 423 height 10
click at [601, 374] on div "Payment History September 3, 2025 $1,649.17 Pending PAYMENT DETAILS Rent : $1,6…" at bounding box center [718, 308] width 473 height 532
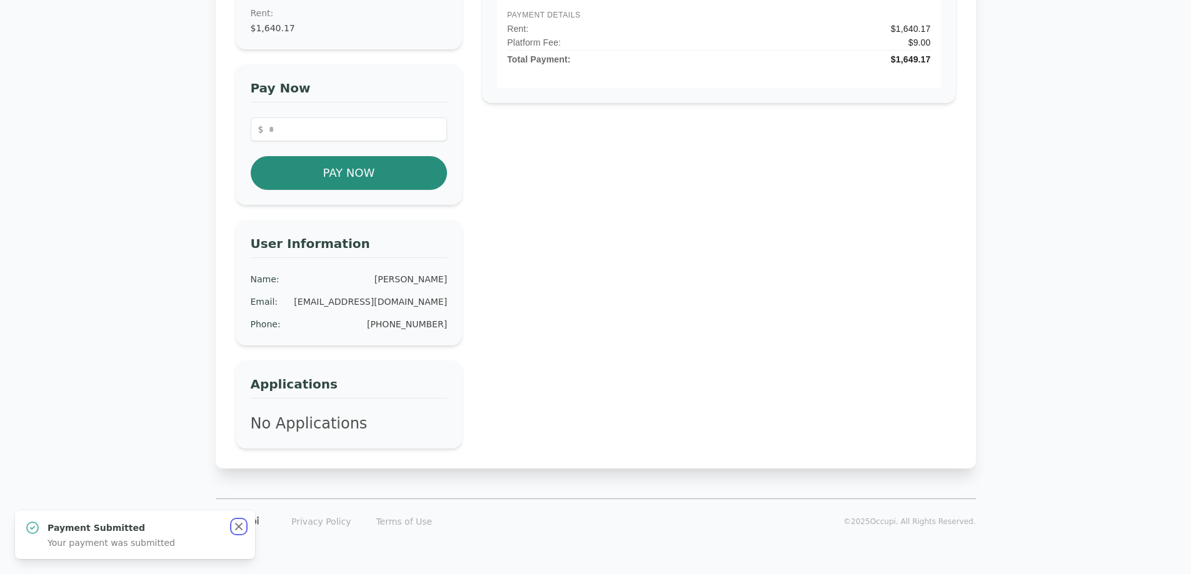
click at [236, 527] on icon "button" at bounding box center [238, 527] width 12 height 12
click at [639, 298] on div "Payment History September 3, 2025 $1,649.17 Pending PAYMENT DETAILS Rent : $1,6…" at bounding box center [718, 182] width 473 height 532
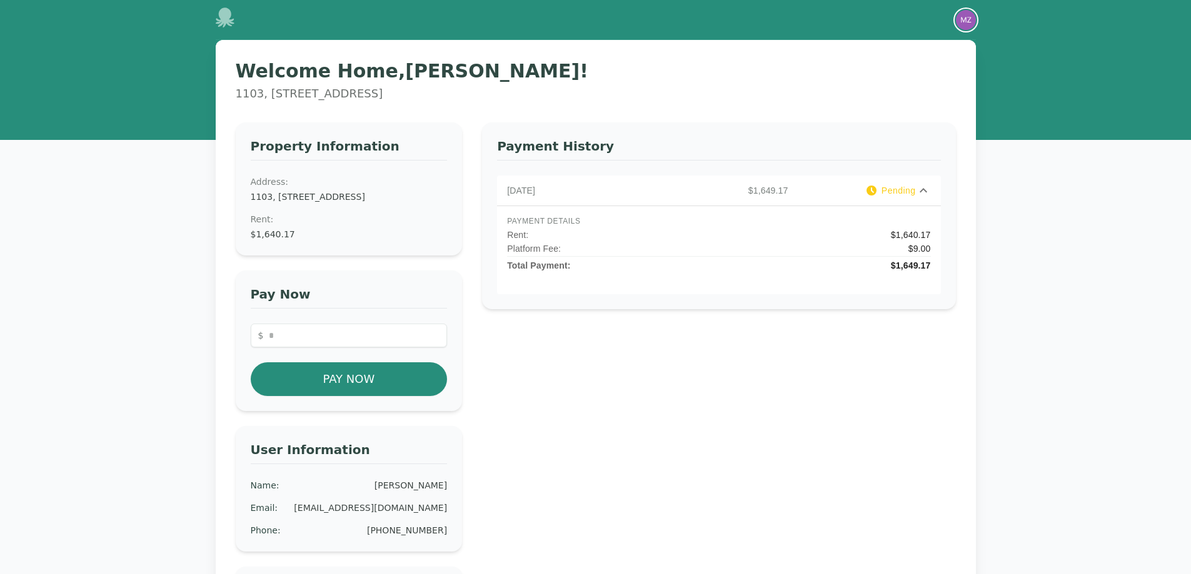
click at [967, 21] on img "button" at bounding box center [966, 20] width 20 height 20
click at [912, 44] on button "Your Profile" at bounding box center [916, 46] width 120 height 22
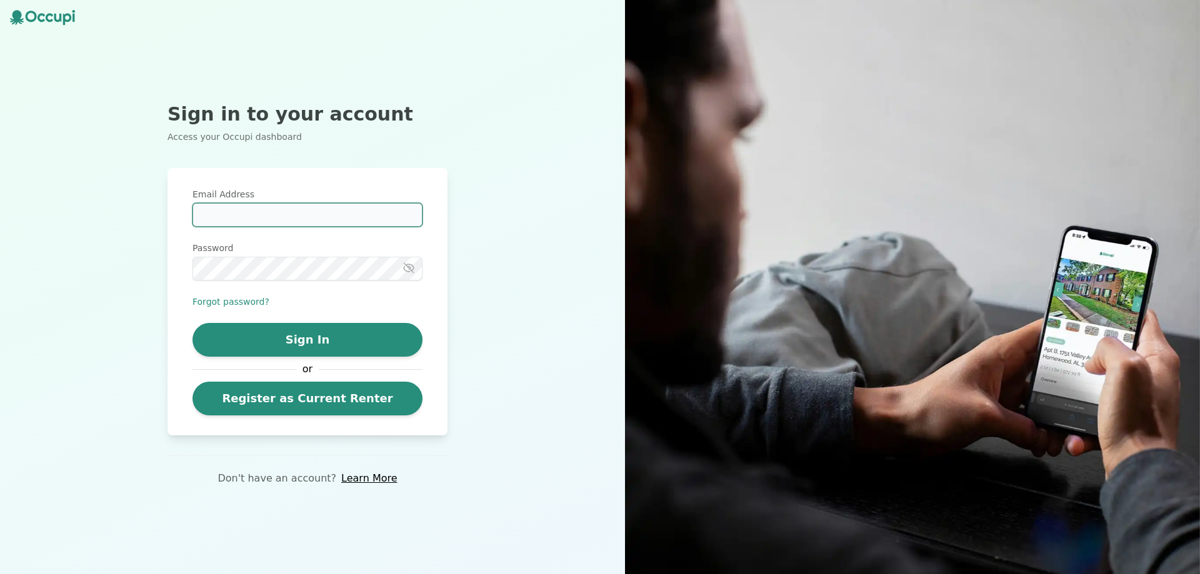
type input "**********"
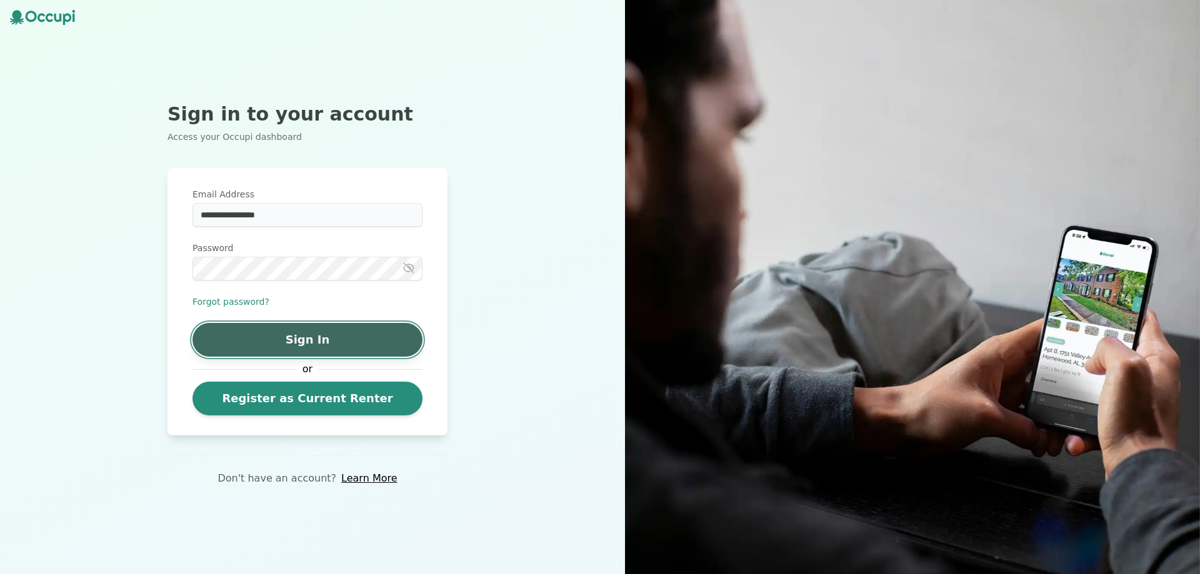
click at [251, 343] on button "Sign In" at bounding box center [307, 340] width 230 height 34
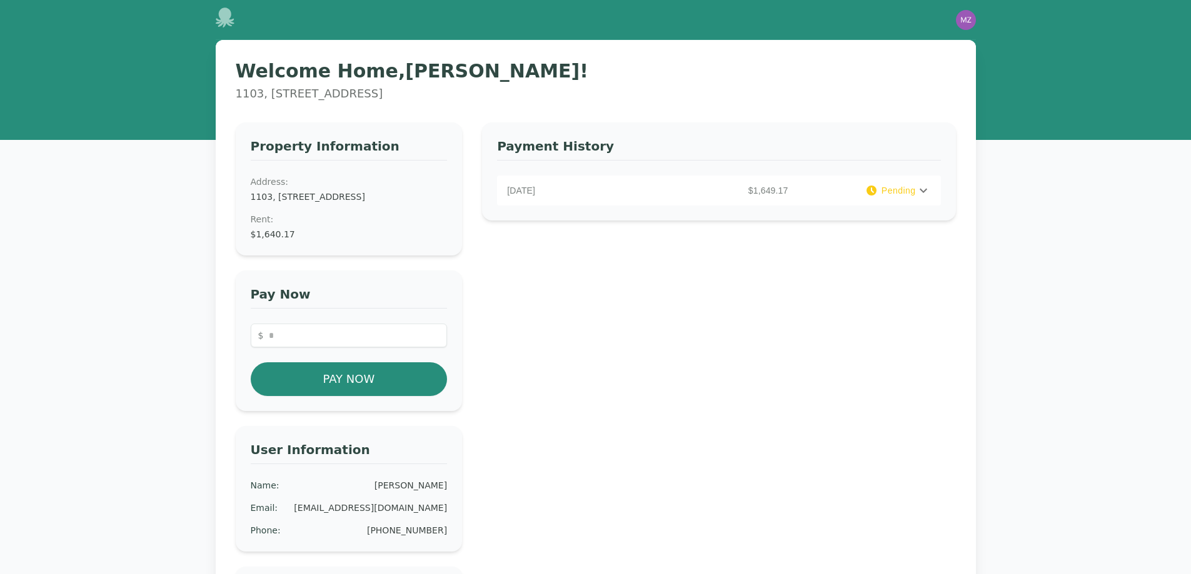
click at [124, 244] on div "Welcome Home, Mohammed ! 1103, 335 N. Magnolia Ave. #1103, Orlando, FL 32801 Pr…" at bounding box center [595, 372] width 1191 height 665
click at [917, 192] on icon at bounding box center [923, 190] width 15 height 15
